Goal: Book appointment/travel/reservation

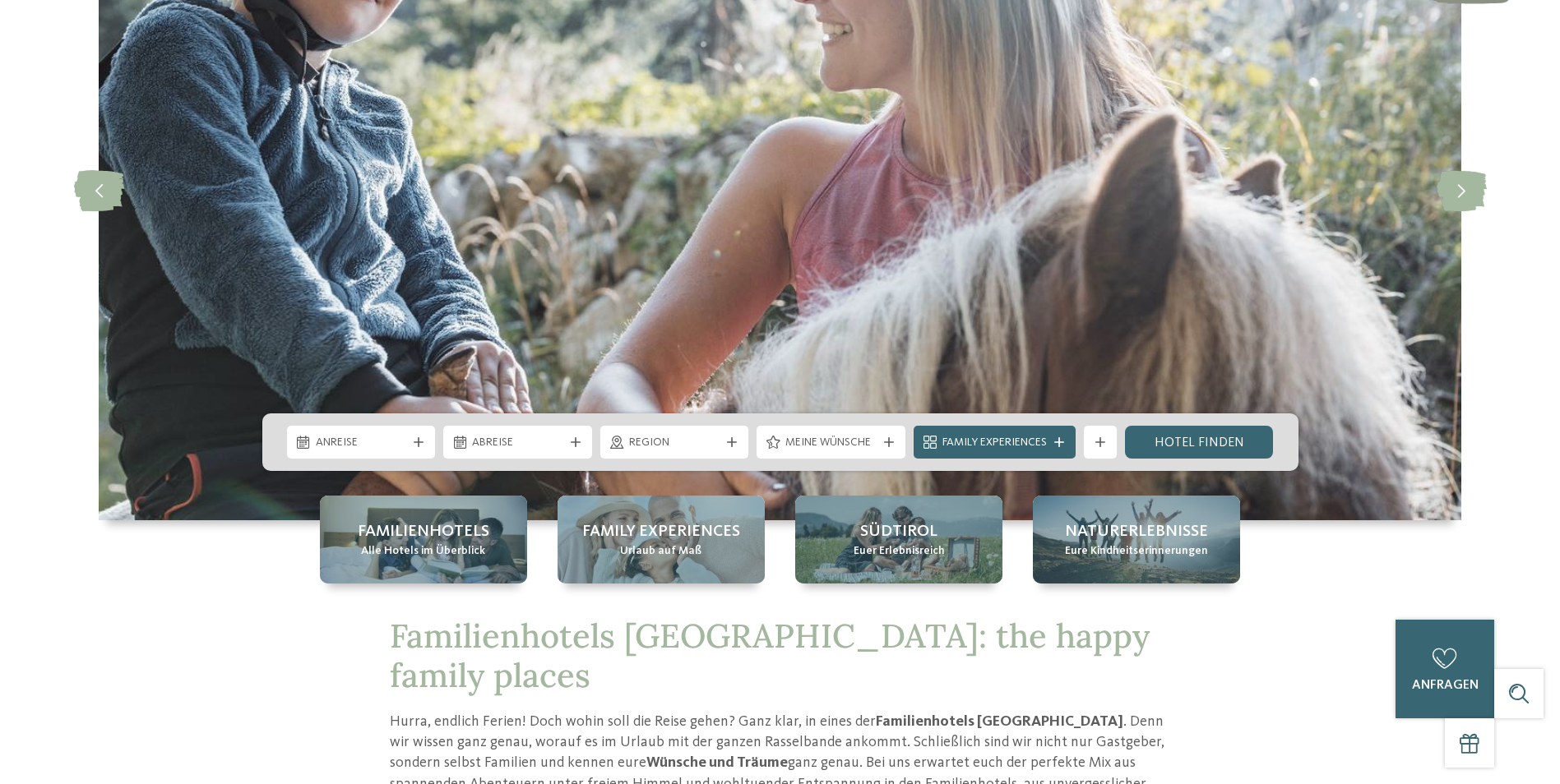
scroll to position [246, 0]
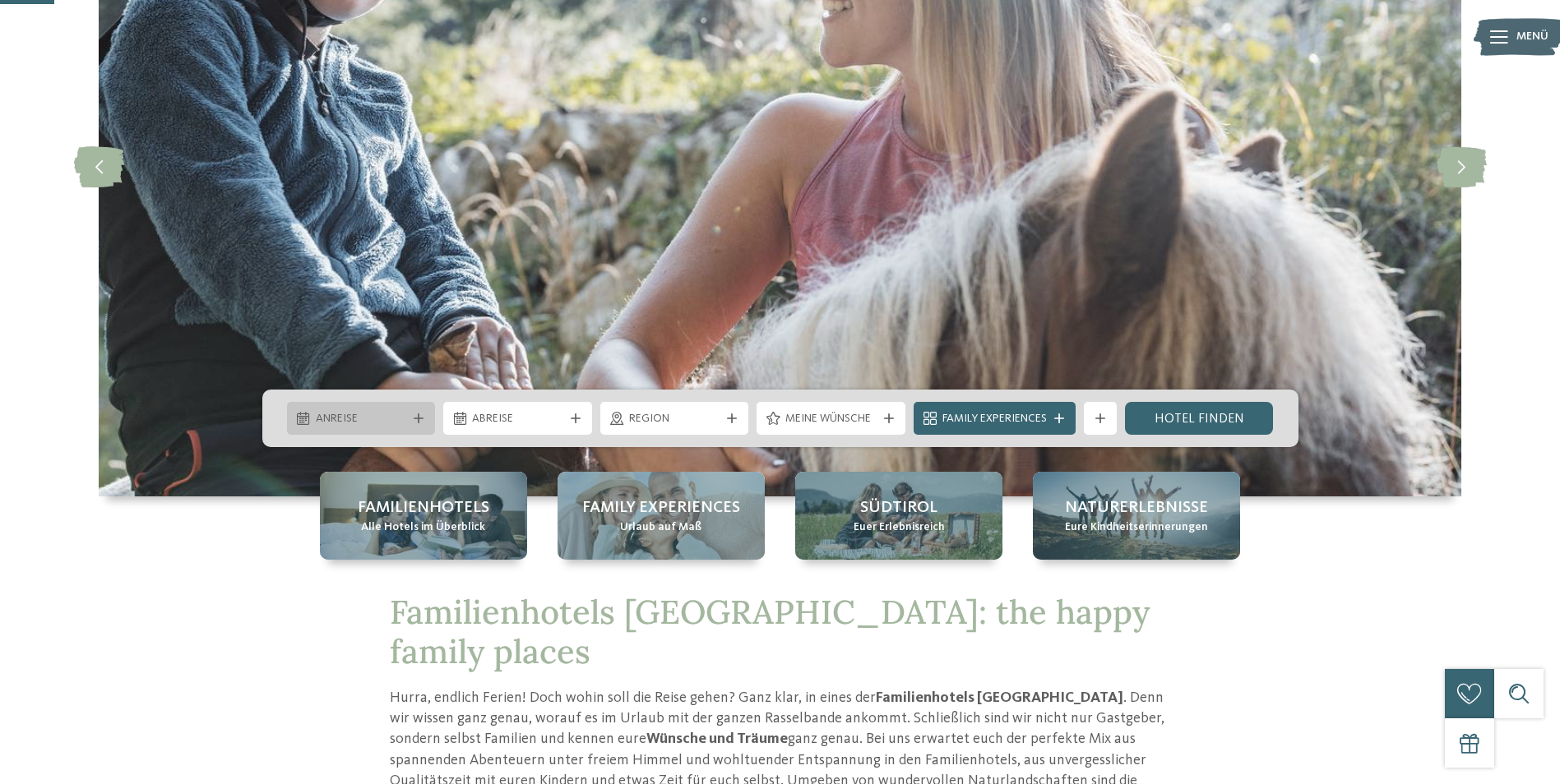
click at [389, 420] on span "Anreise" at bounding box center [361, 419] width 92 height 16
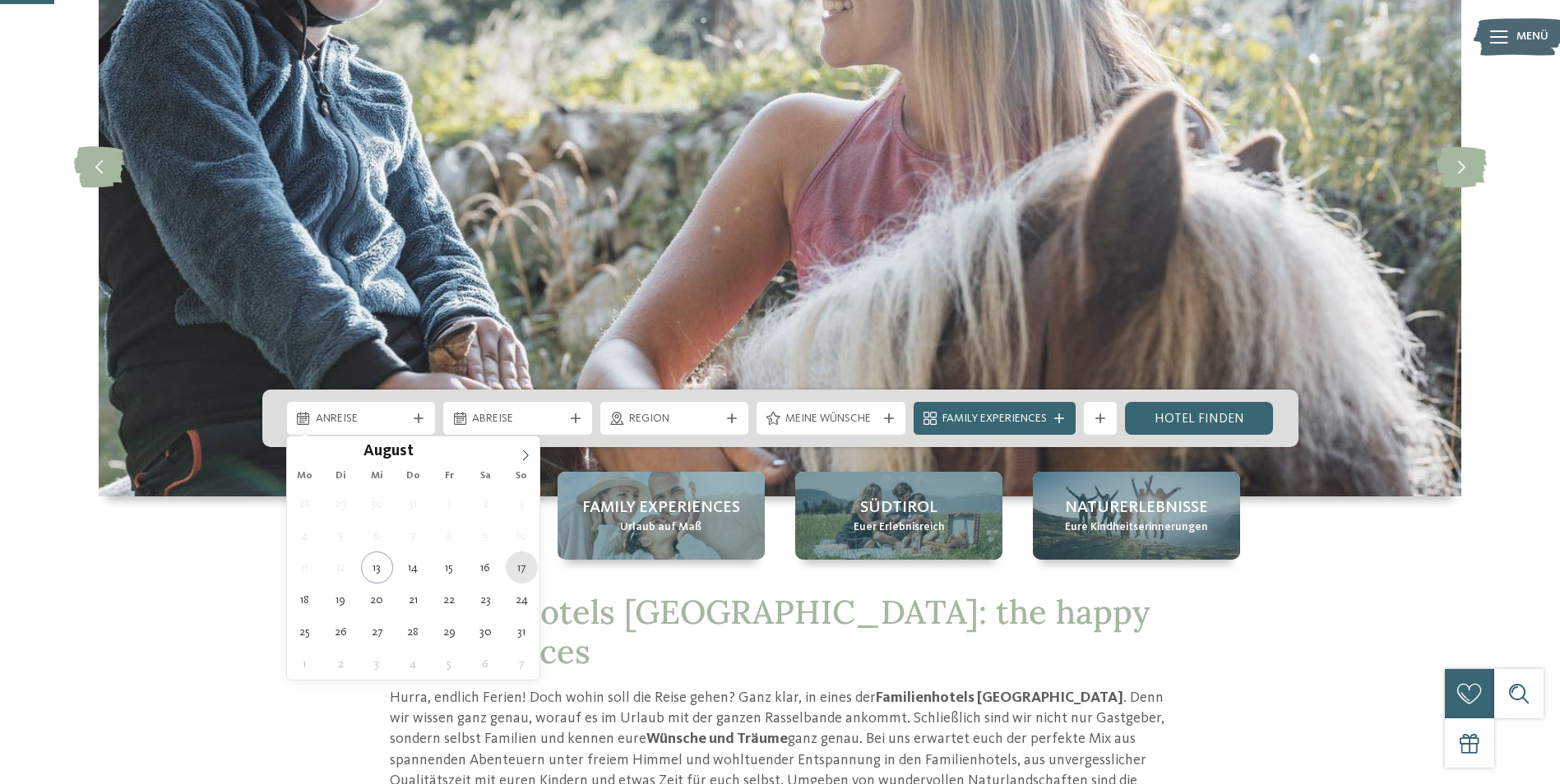
type div "[DATE]"
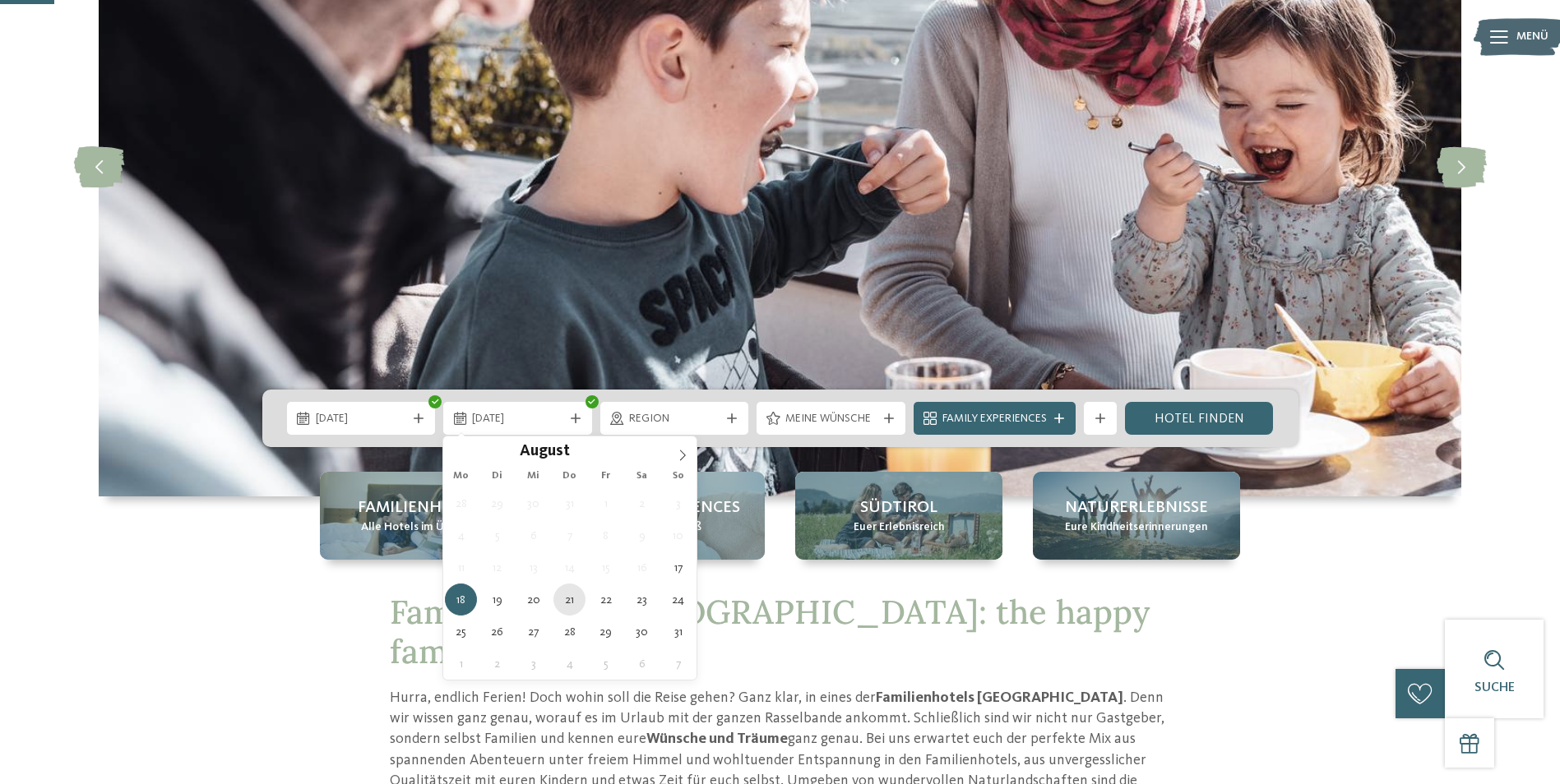
type div "[DATE]"
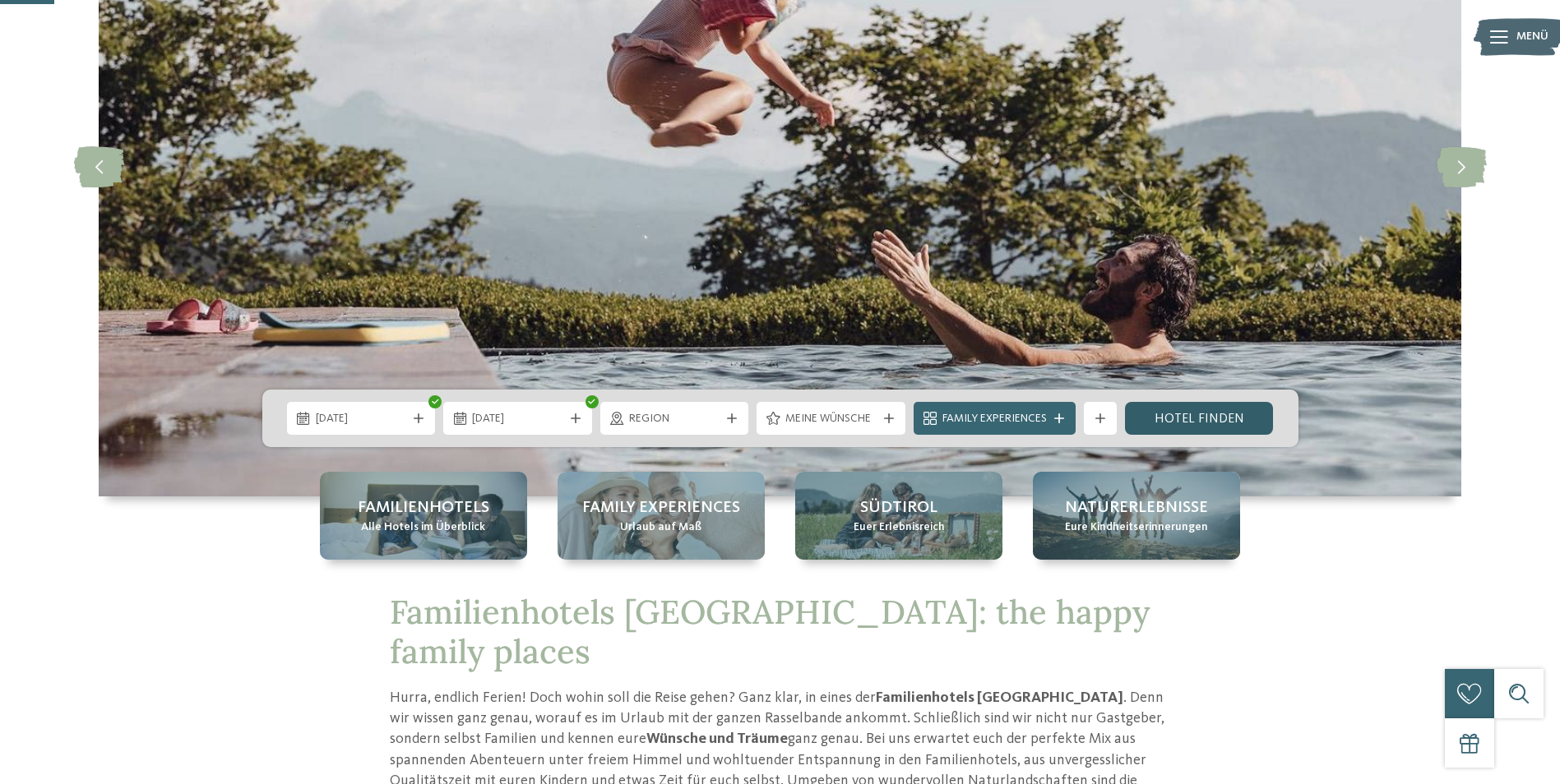
drag, startPoint x: 1169, startPoint y: 416, endPoint x: 1156, endPoint y: 423, distance: 14.8
click at [1169, 416] on link "Hotel finden" at bounding box center [1199, 418] width 149 height 33
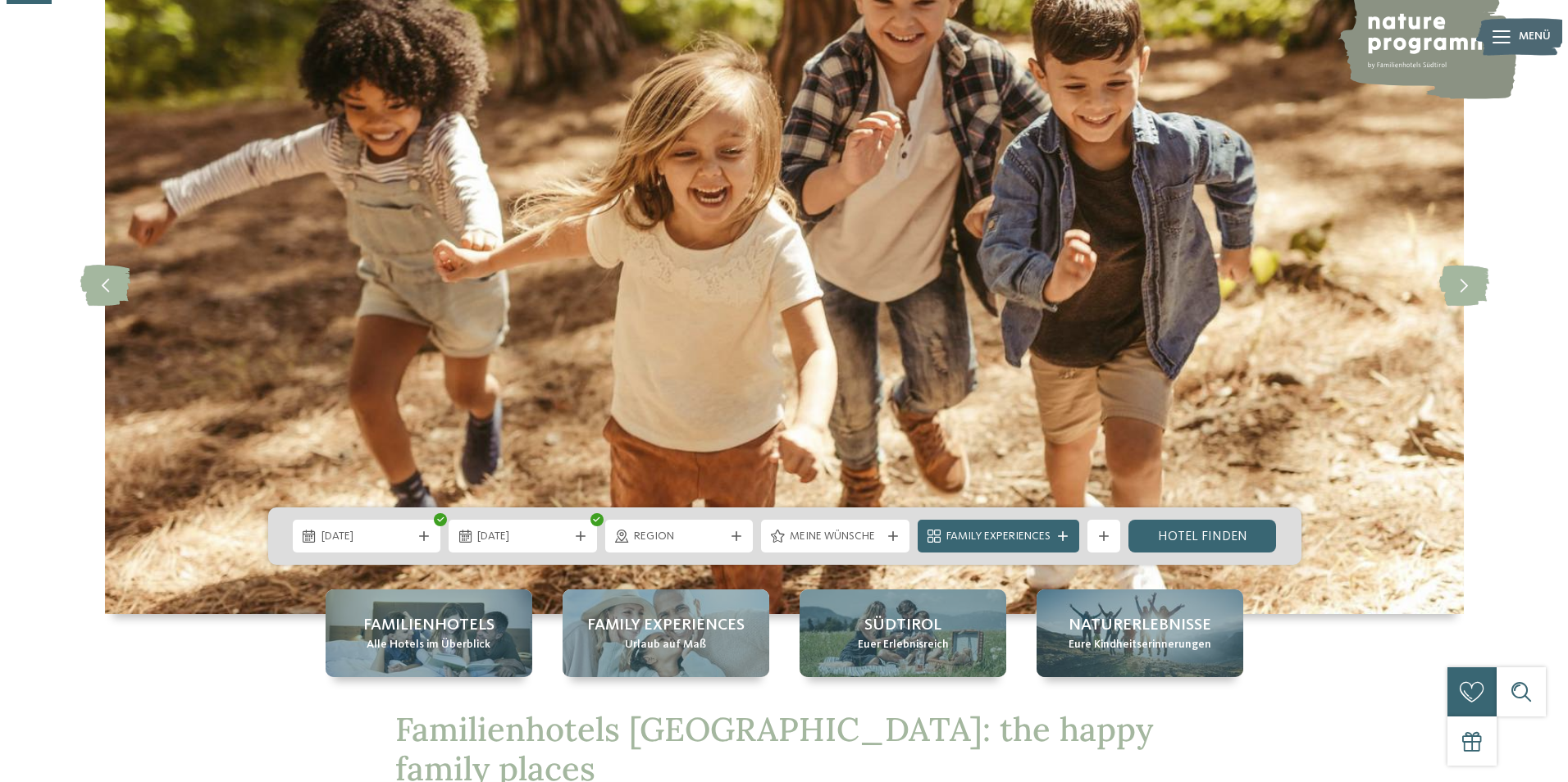
scroll to position [0, 0]
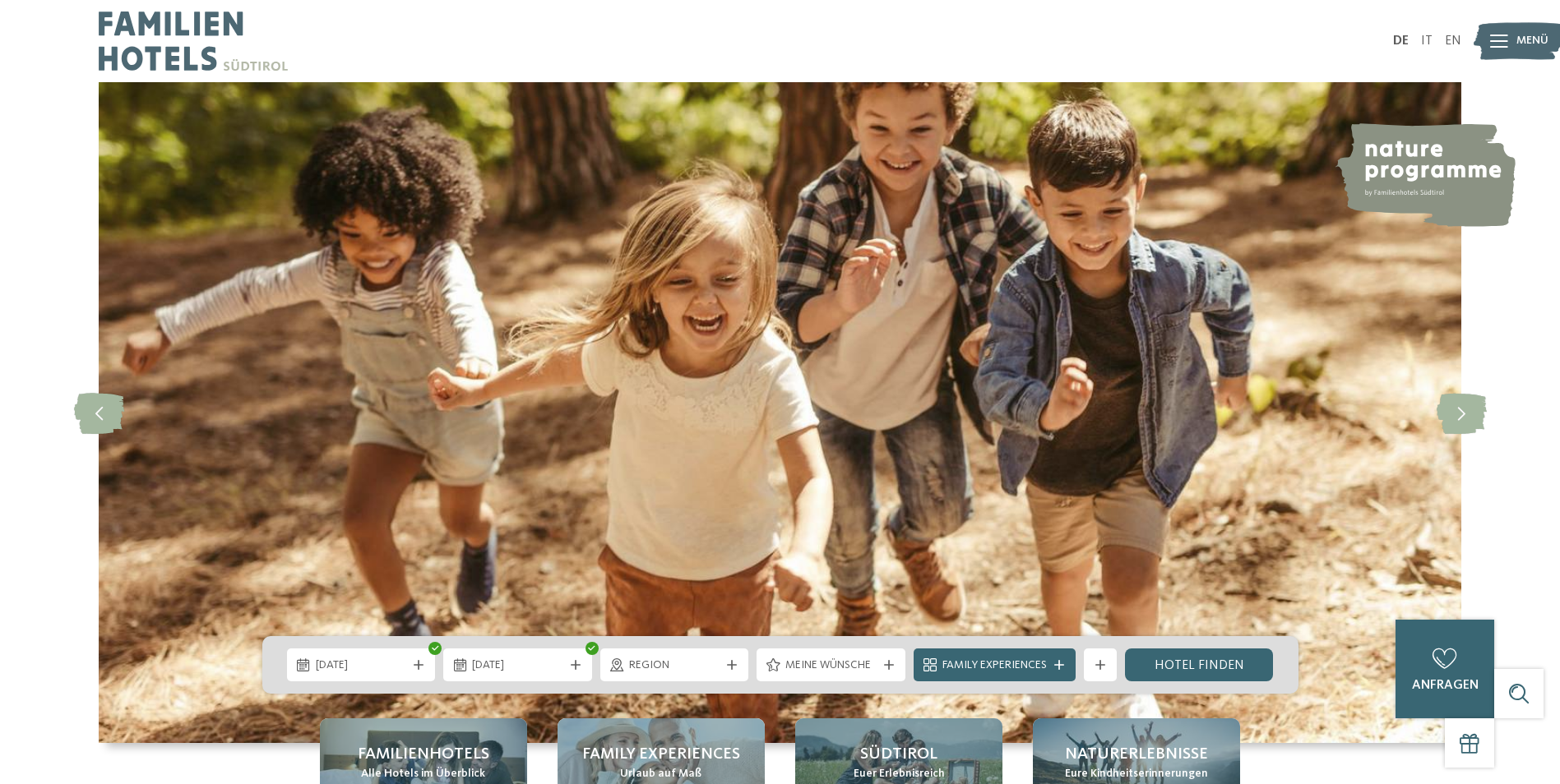
click at [1501, 36] on icon at bounding box center [1500, 41] width 18 height 13
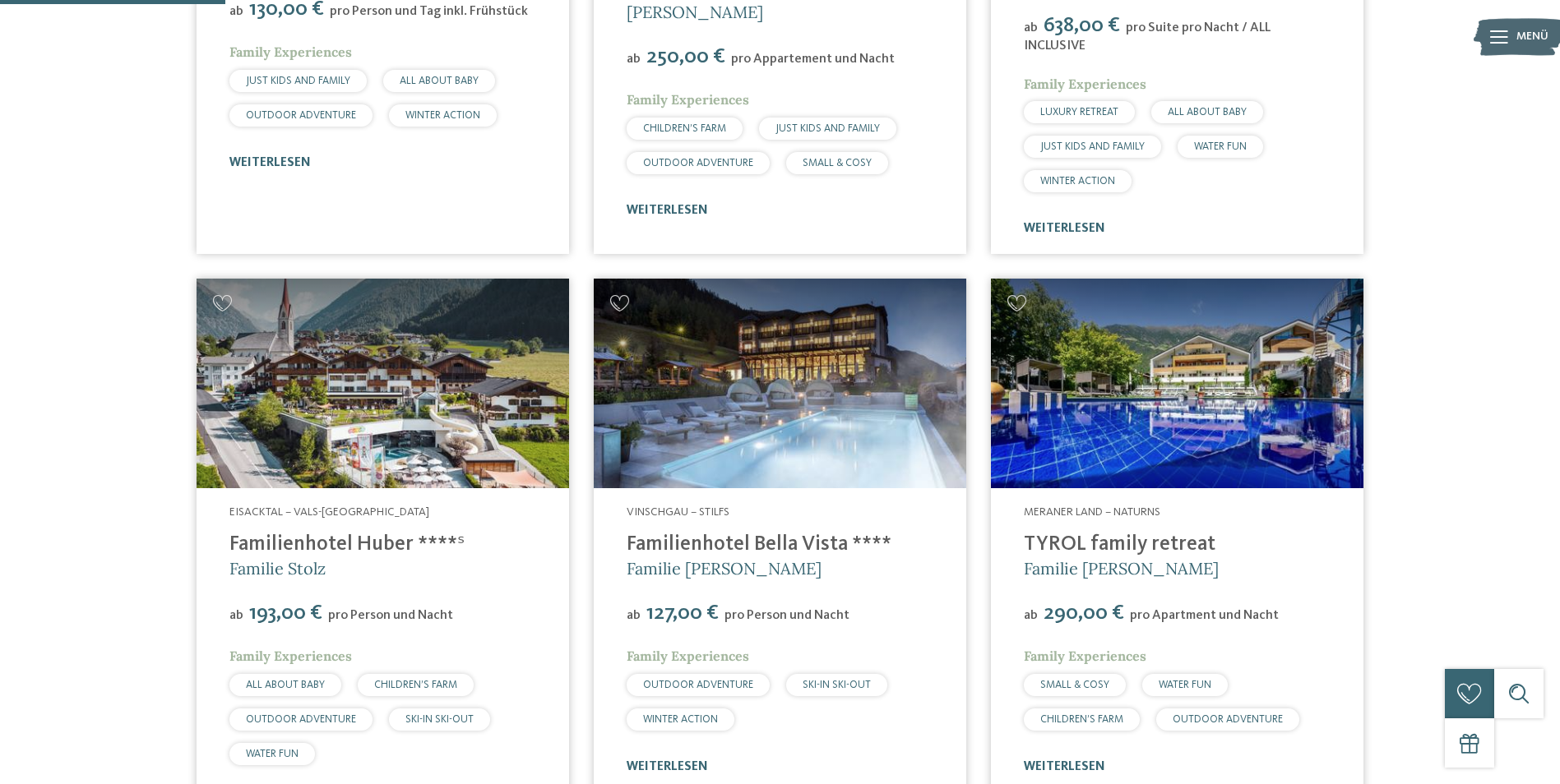
scroll to position [1115, 0]
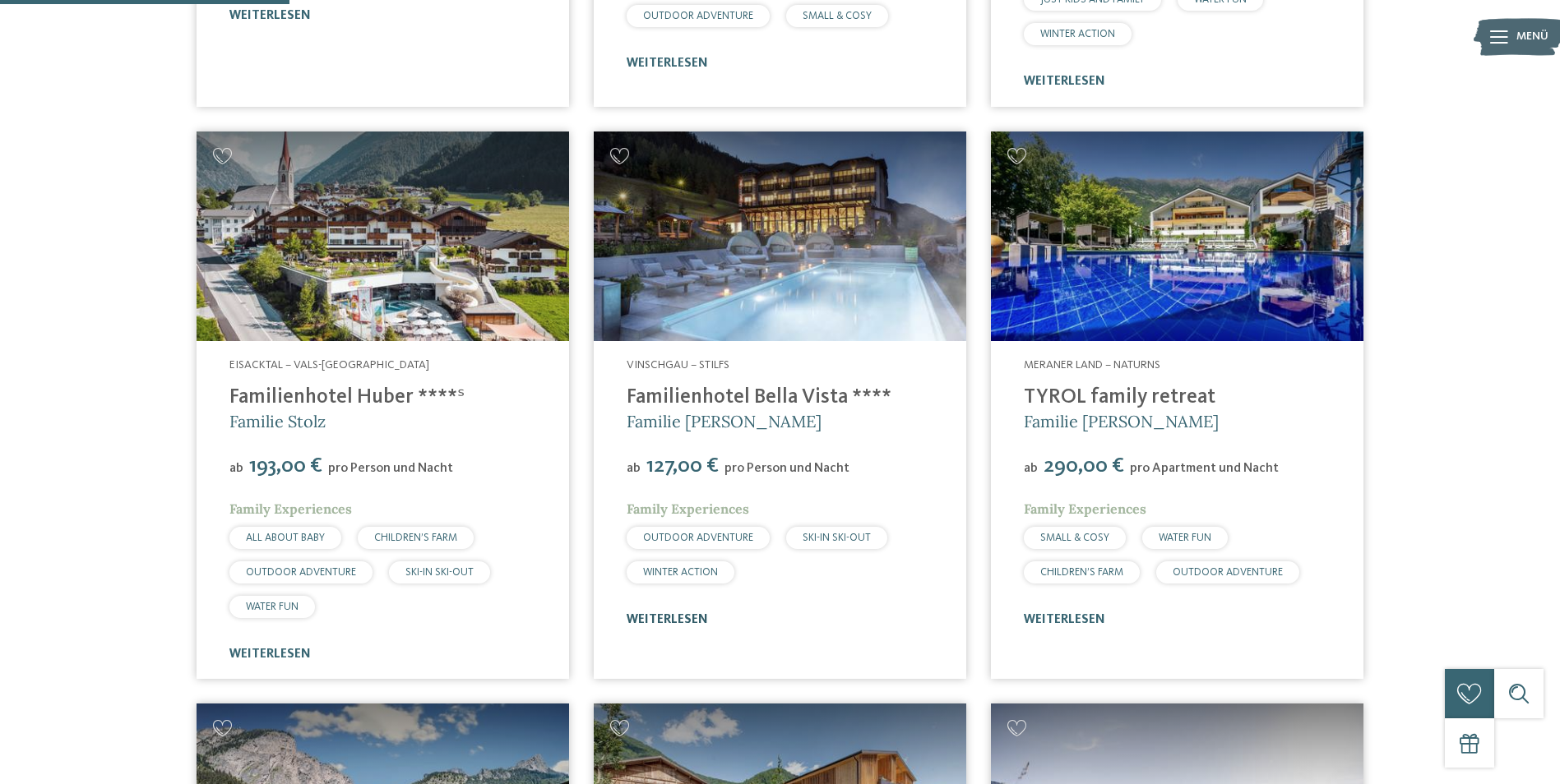
click at [674, 613] on link "weiterlesen" at bounding box center [668, 620] width 82 height 13
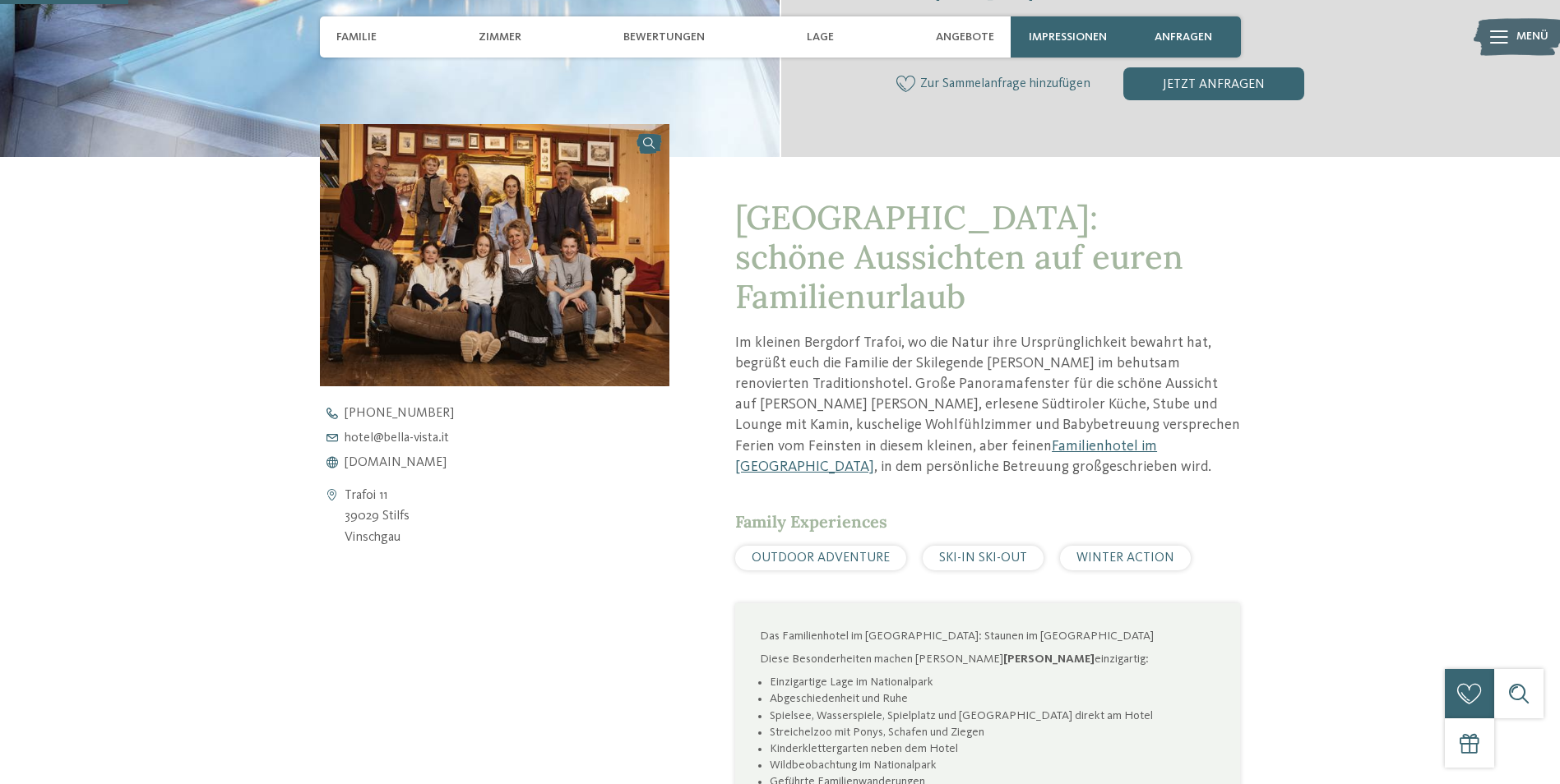
scroll to position [575, 0]
